Goal: Go to known website: Access a specific website the user already knows

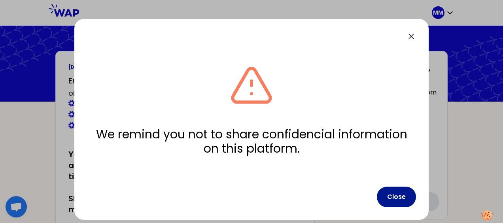
click at [402, 196] on button "Close" at bounding box center [396, 197] width 39 height 21
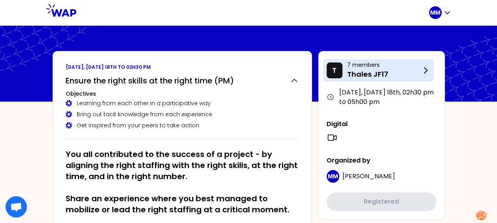
click at [426, 70] on icon at bounding box center [425, 71] width 3 height 6
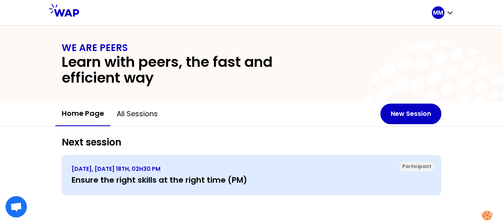
click at [180, 179] on h3 "Ensure the right skills at the right time (PM)" at bounding box center [252, 179] width 360 height 11
